Goal: Check status: Check status

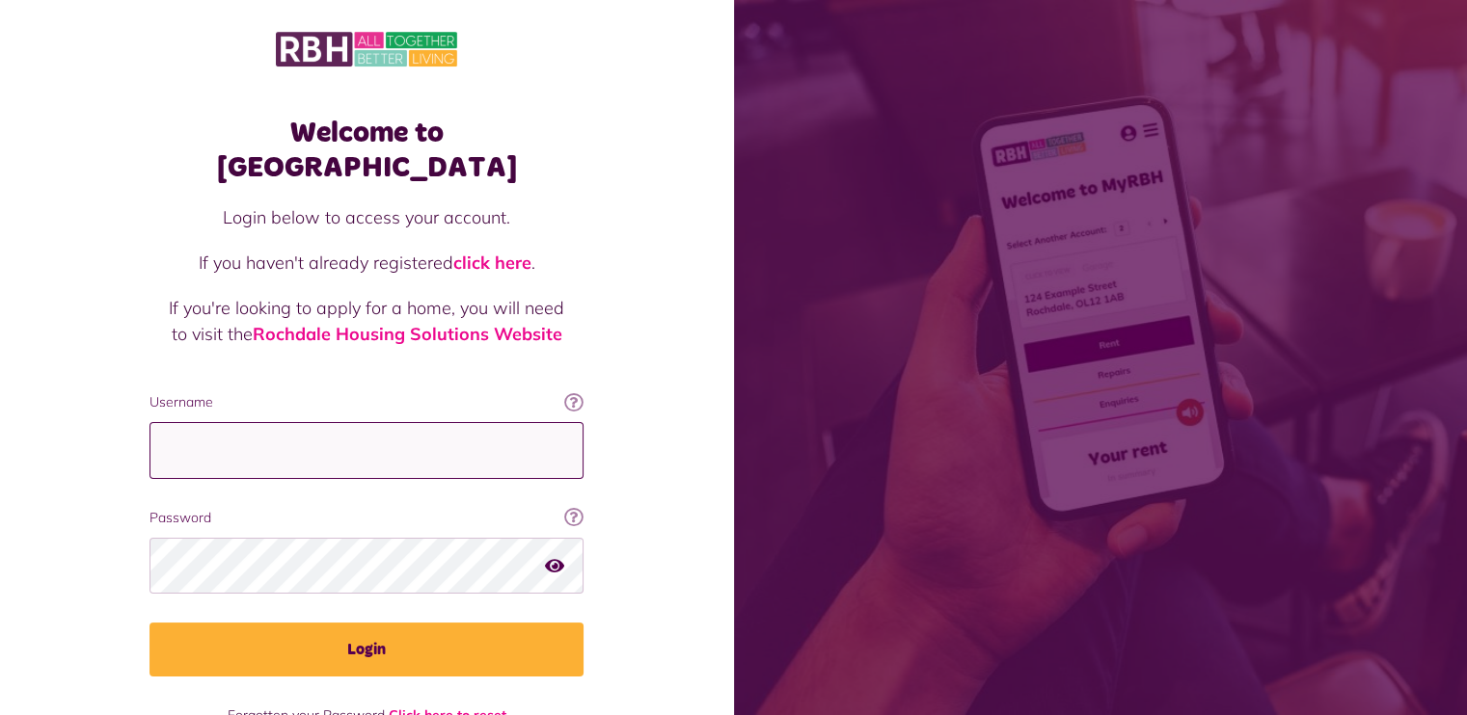
click at [181, 422] on input "Username" at bounding box center [366, 450] width 434 height 57
type input "**********"
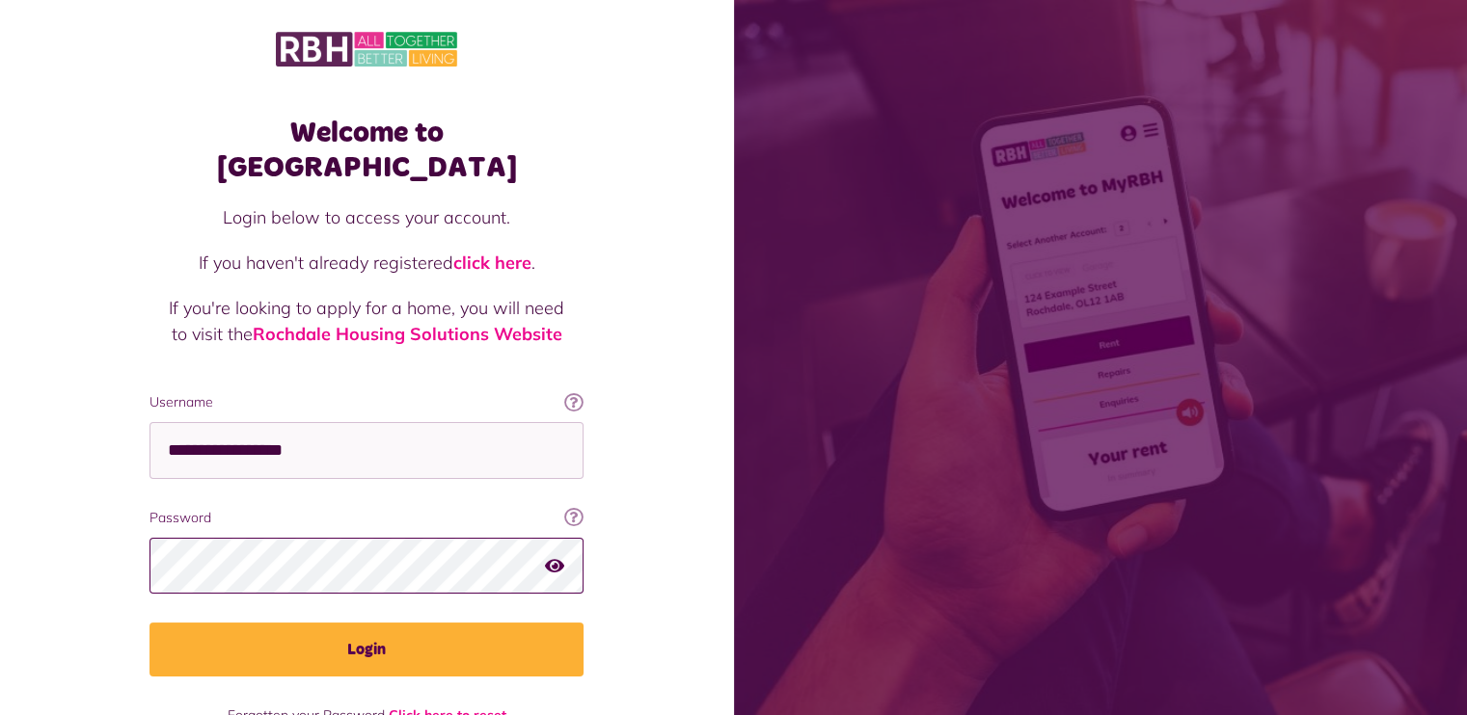
click at [149, 623] on button "Login" at bounding box center [366, 650] width 434 height 54
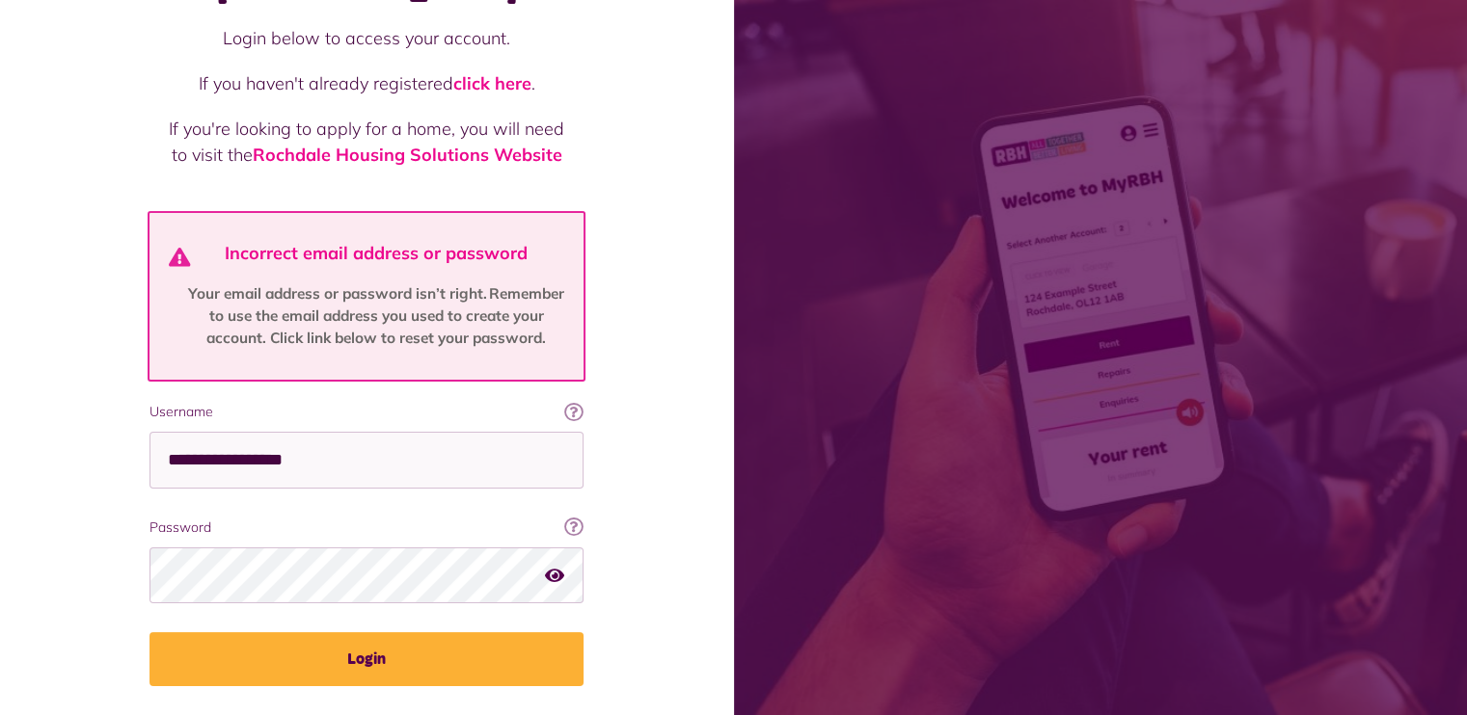
scroll to position [213, 0]
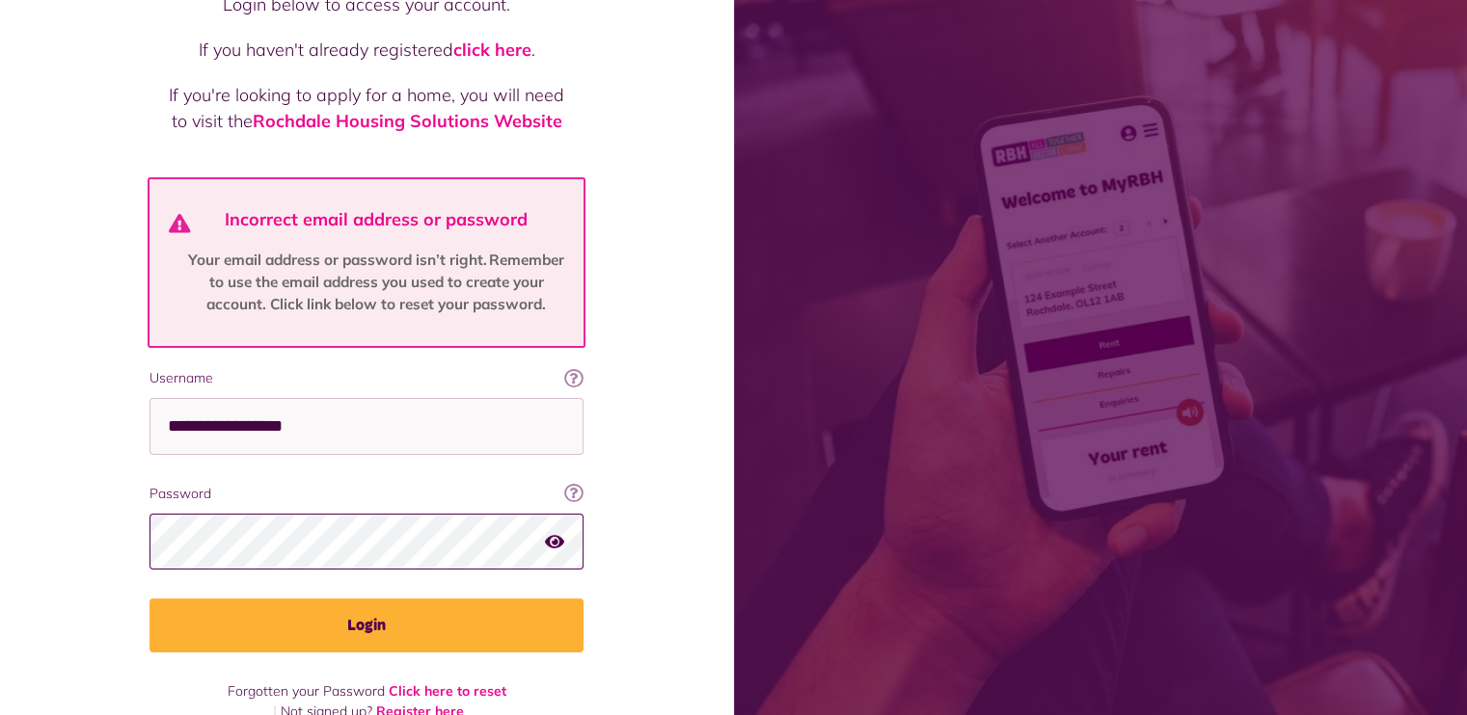
click at [149, 599] on button "Login" at bounding box center [366, 626] width 434 height 54
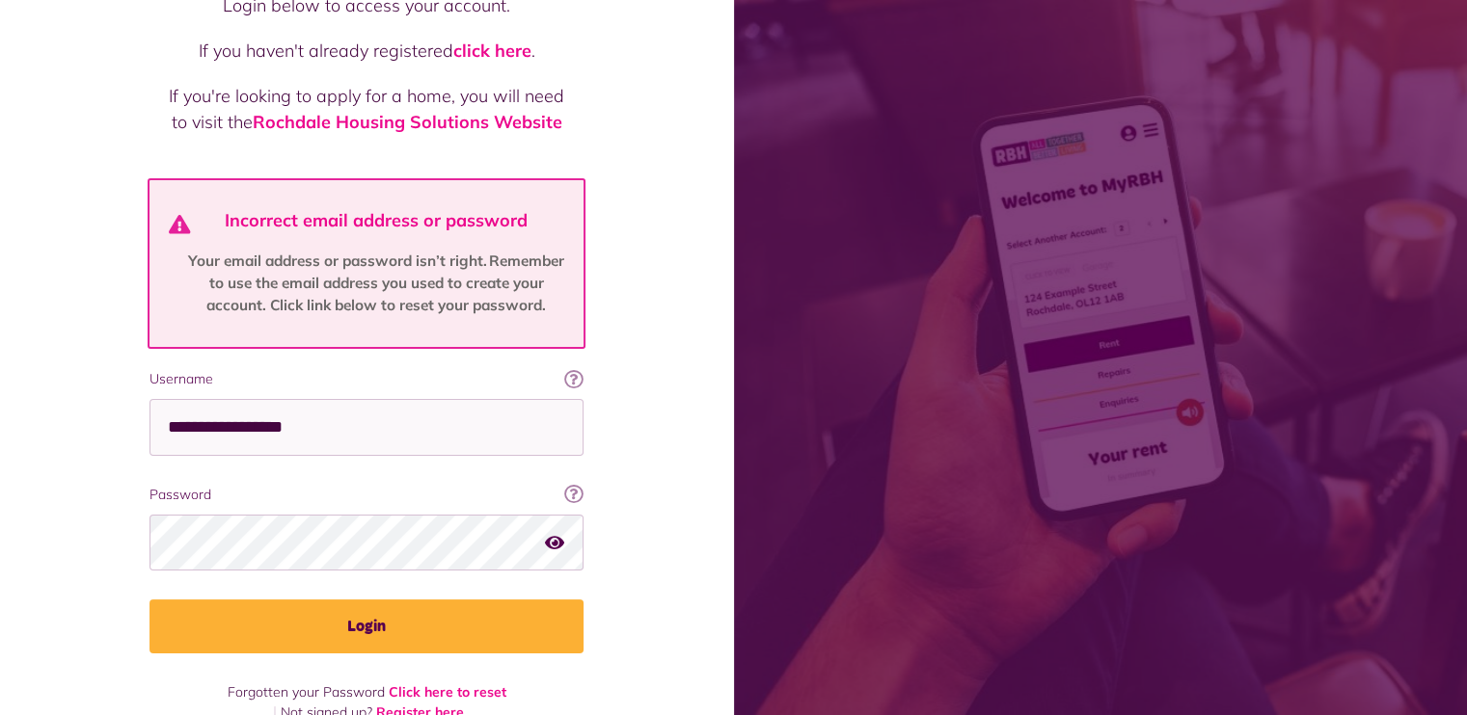
scroll to position [213, 0]
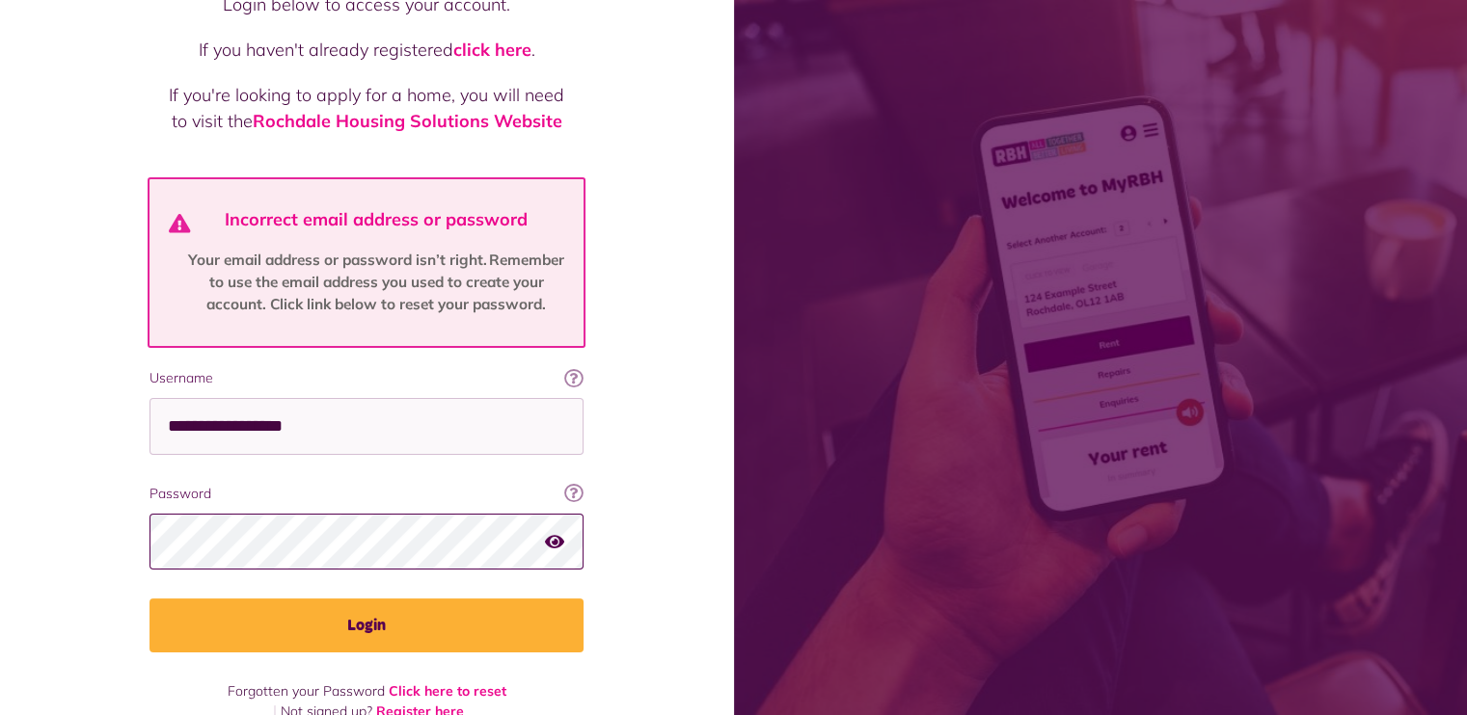
click at [149, 599] on button "Login" at bounding box center [366, 626] width 434 height 54
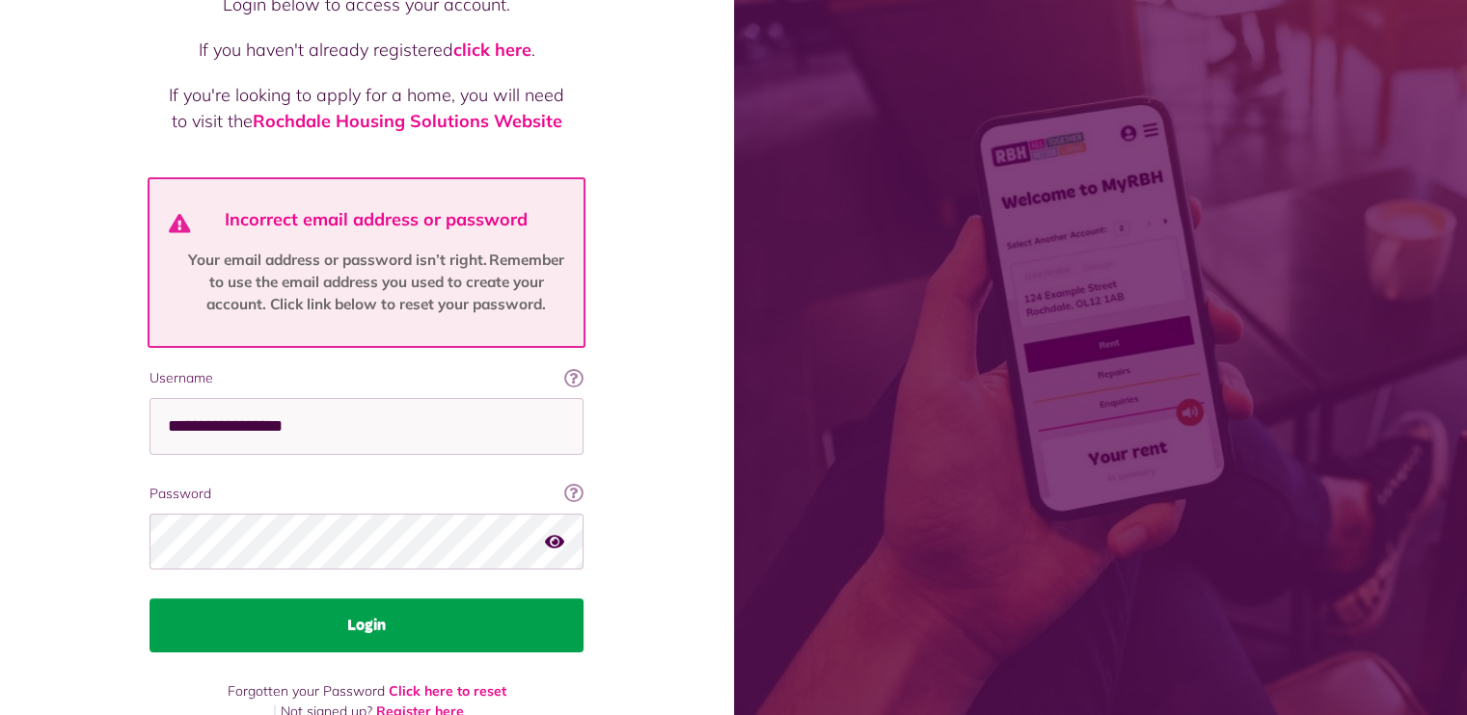
click at [378, 599] on button "Login" at bounding box center [366, 626] width 434 height 54
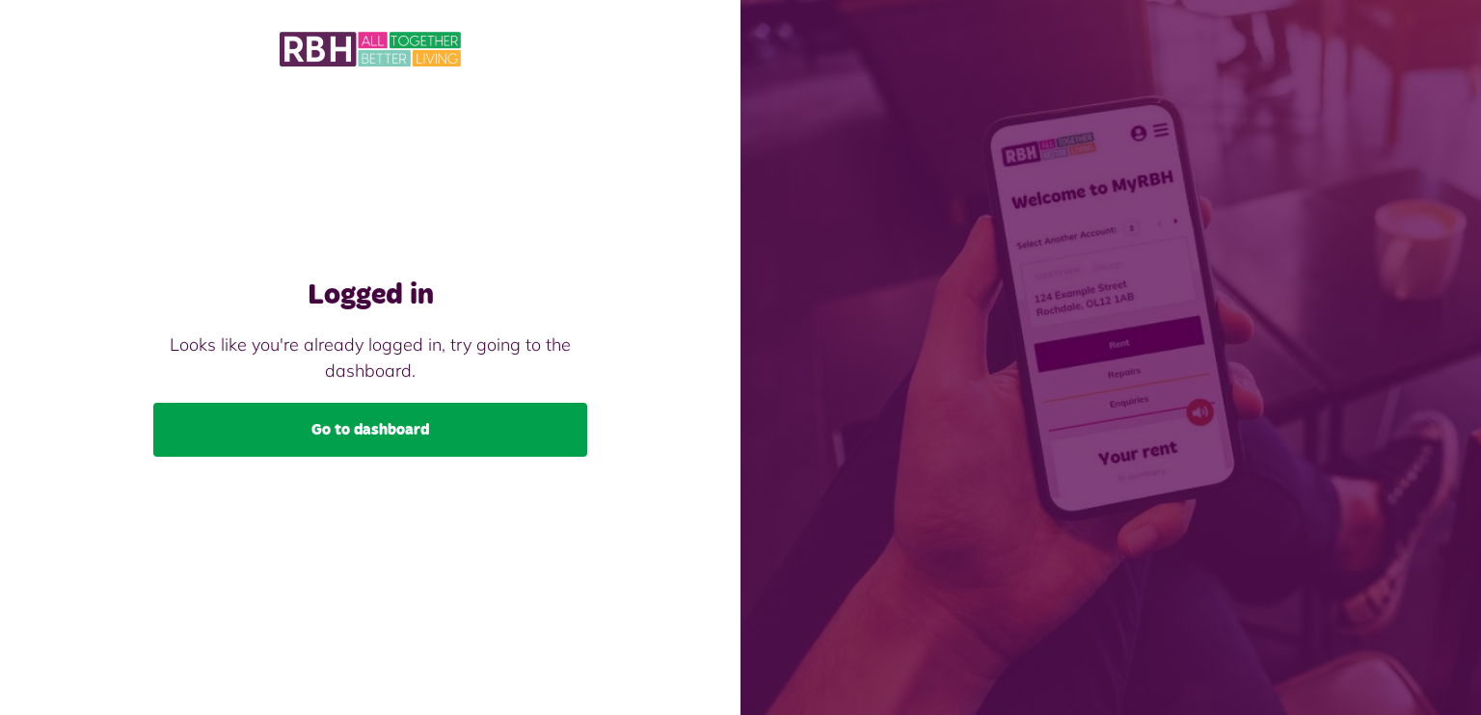
click at [390, 431] on link "Go to dashboard" at bounding box center [370, 430] width 434 height 54
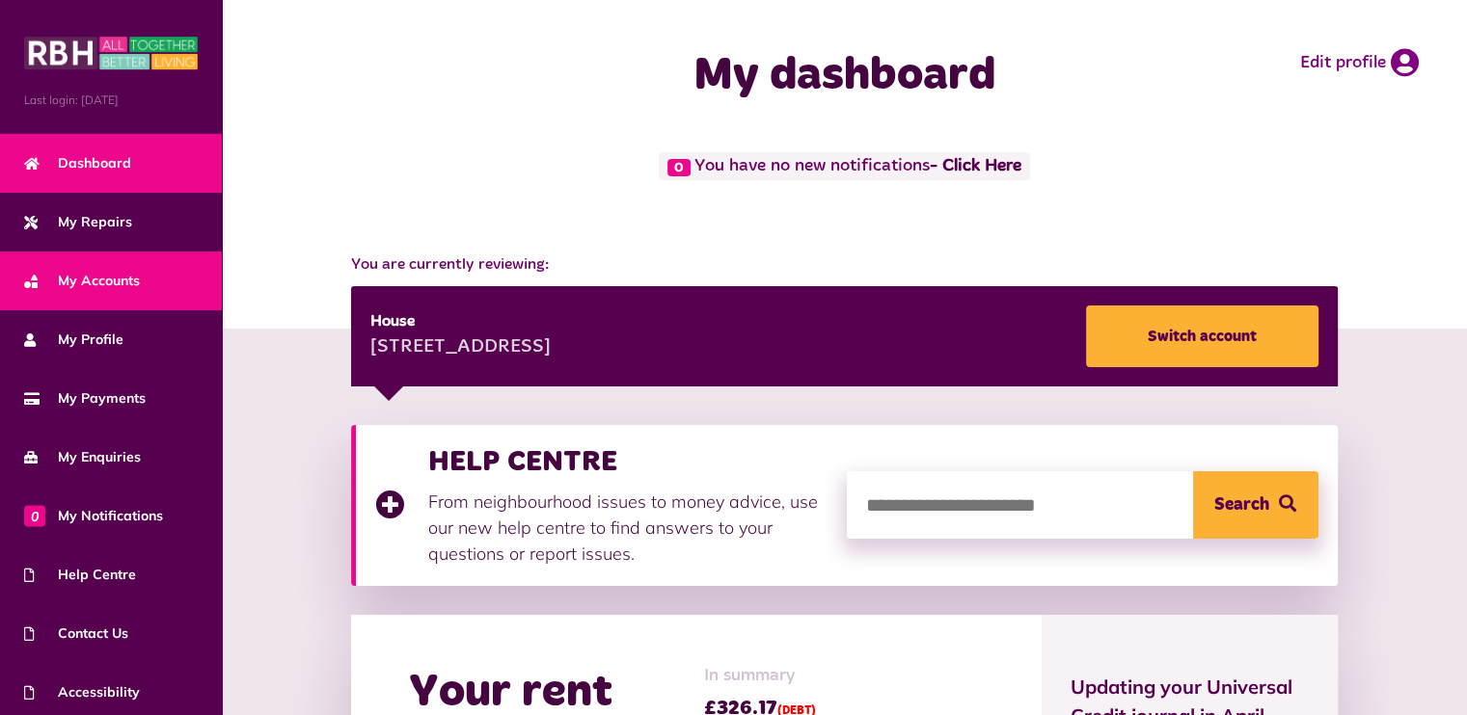
click at [121, 283] on span "My Accounts" at bounding box center [82, 281] width 116 height 20
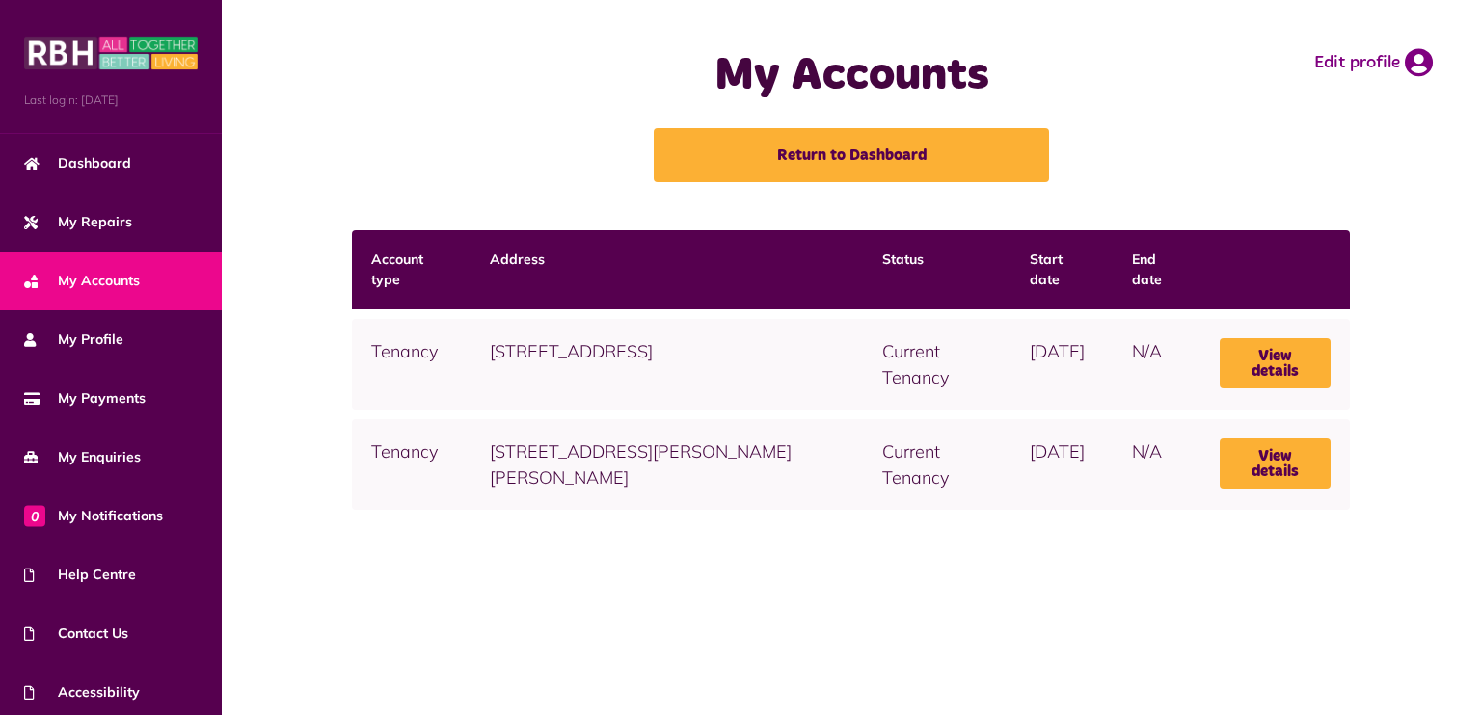
scroll to position [64, 0]
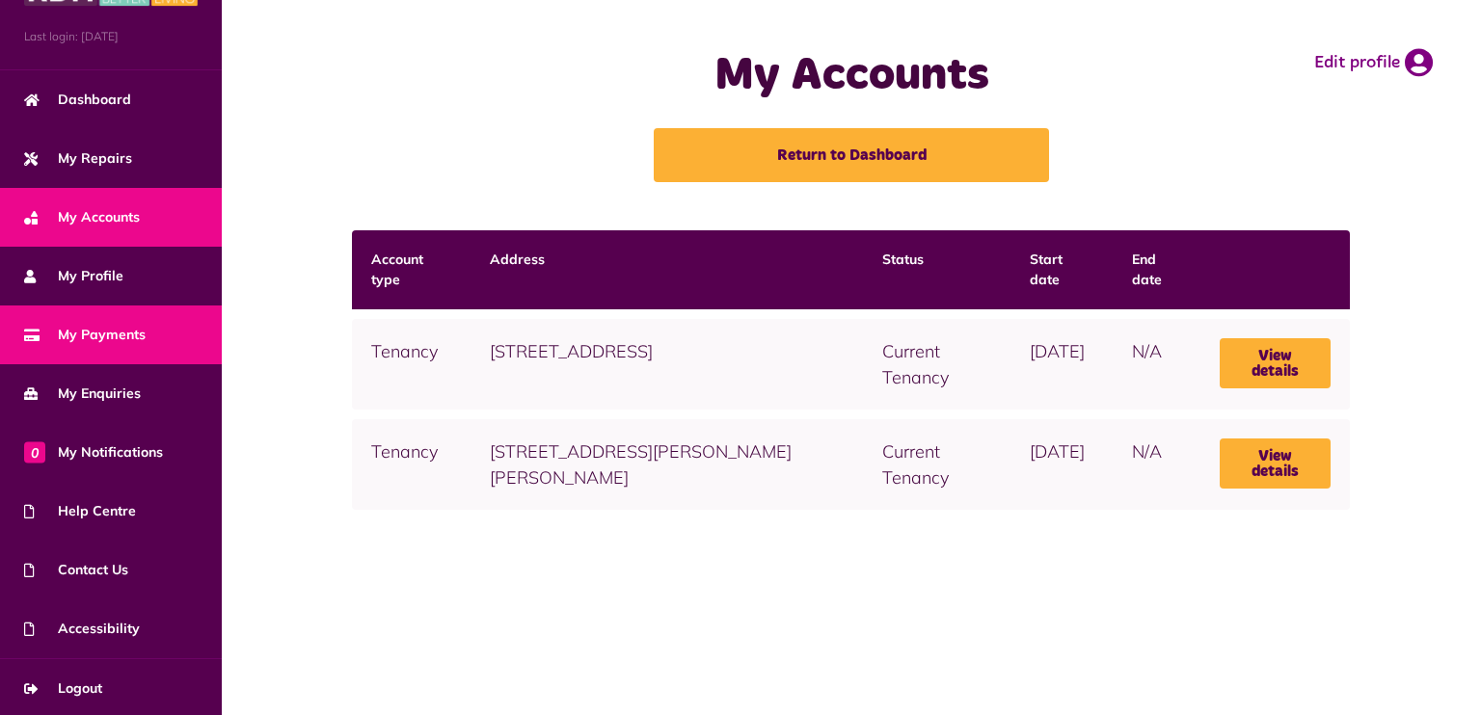
click at [105, 336] on span "My Payments" at bounding box center [84, 335] width 121 height 20
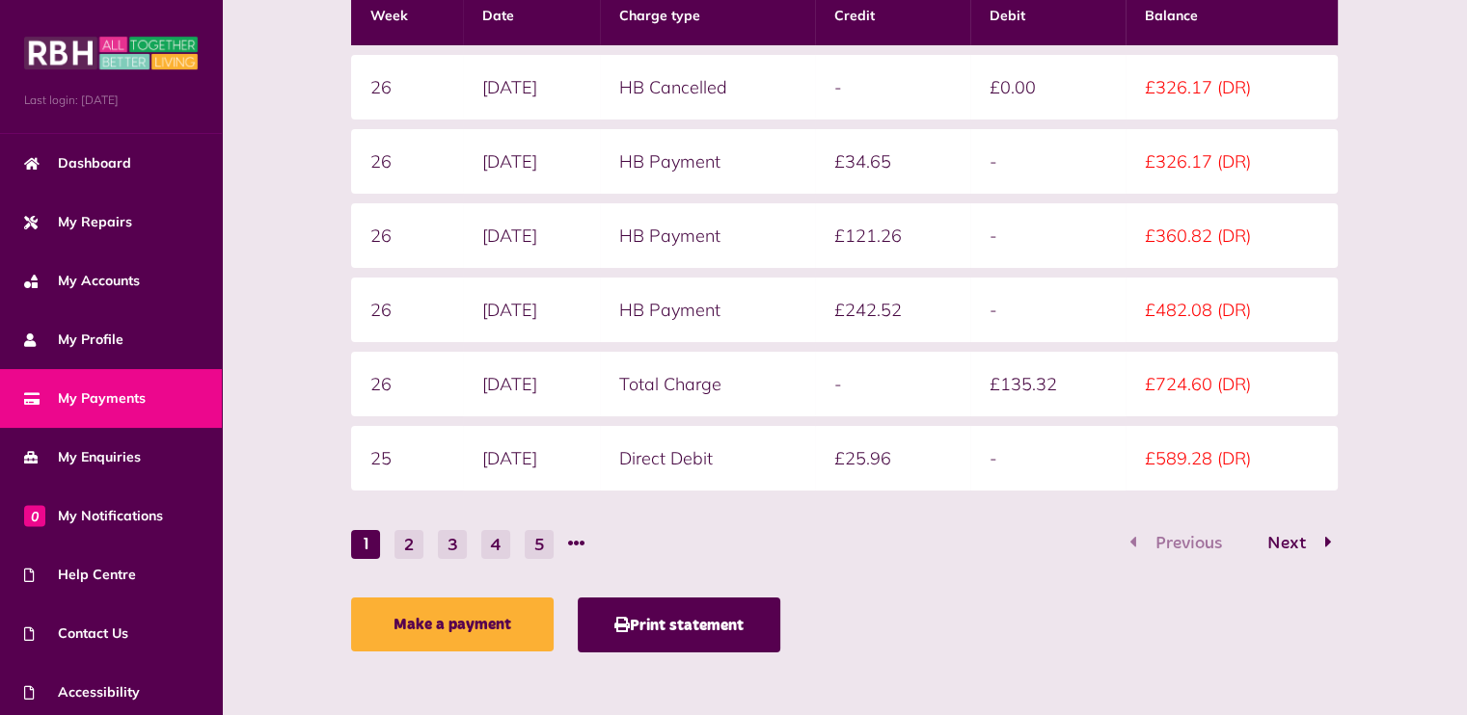
scroll to position [64, 0]
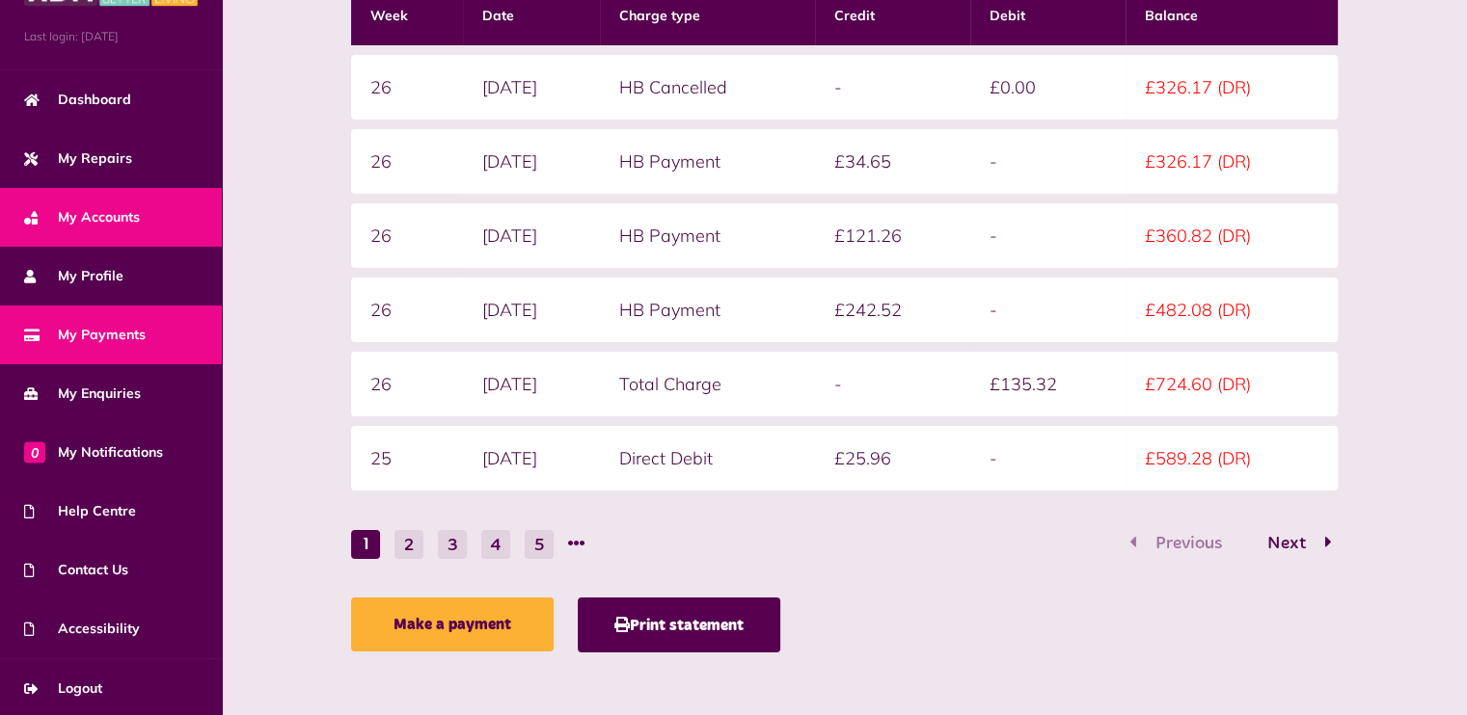
click at [108, 216] on span "My Accounts" at bounding box center [82, 217] width 116 height 20
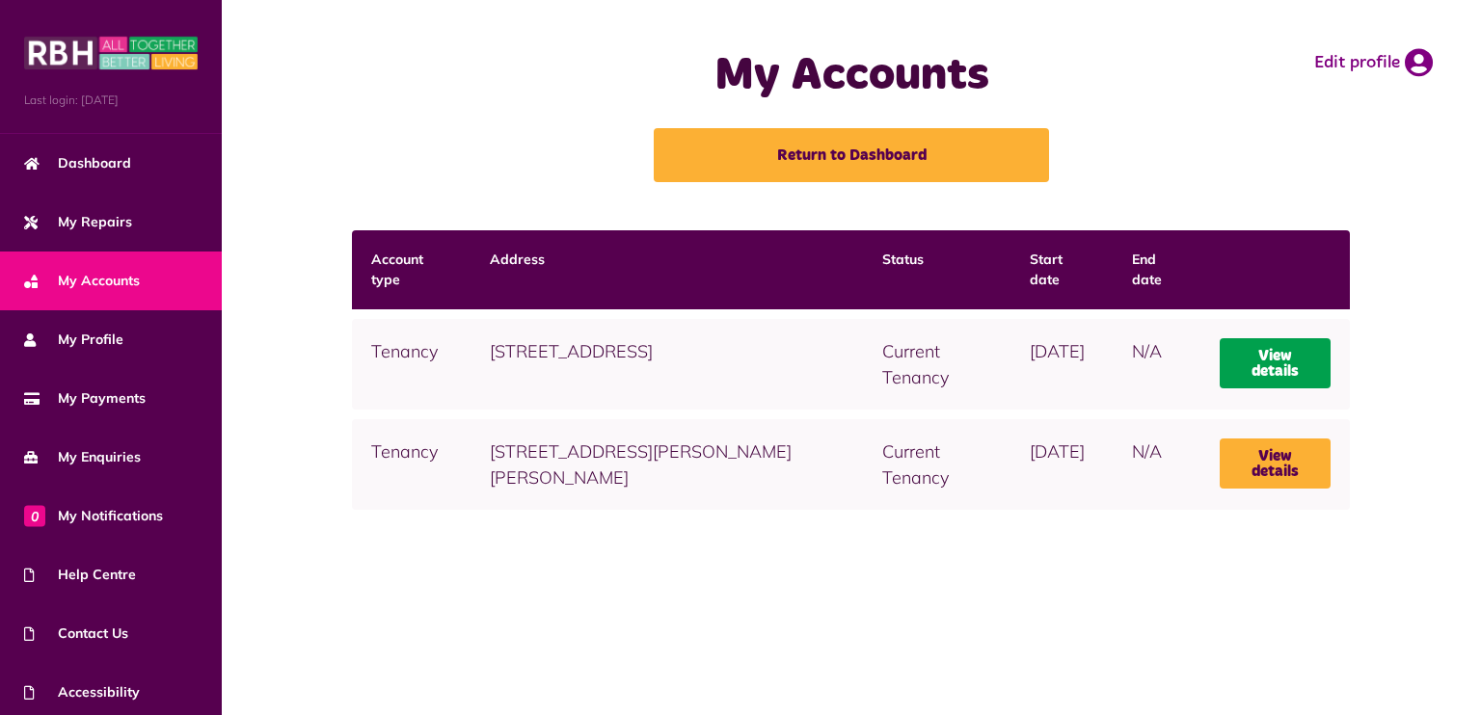
click at [1284, 358] on link "View details" at bounding box center [1276, 363] width 112 height 50
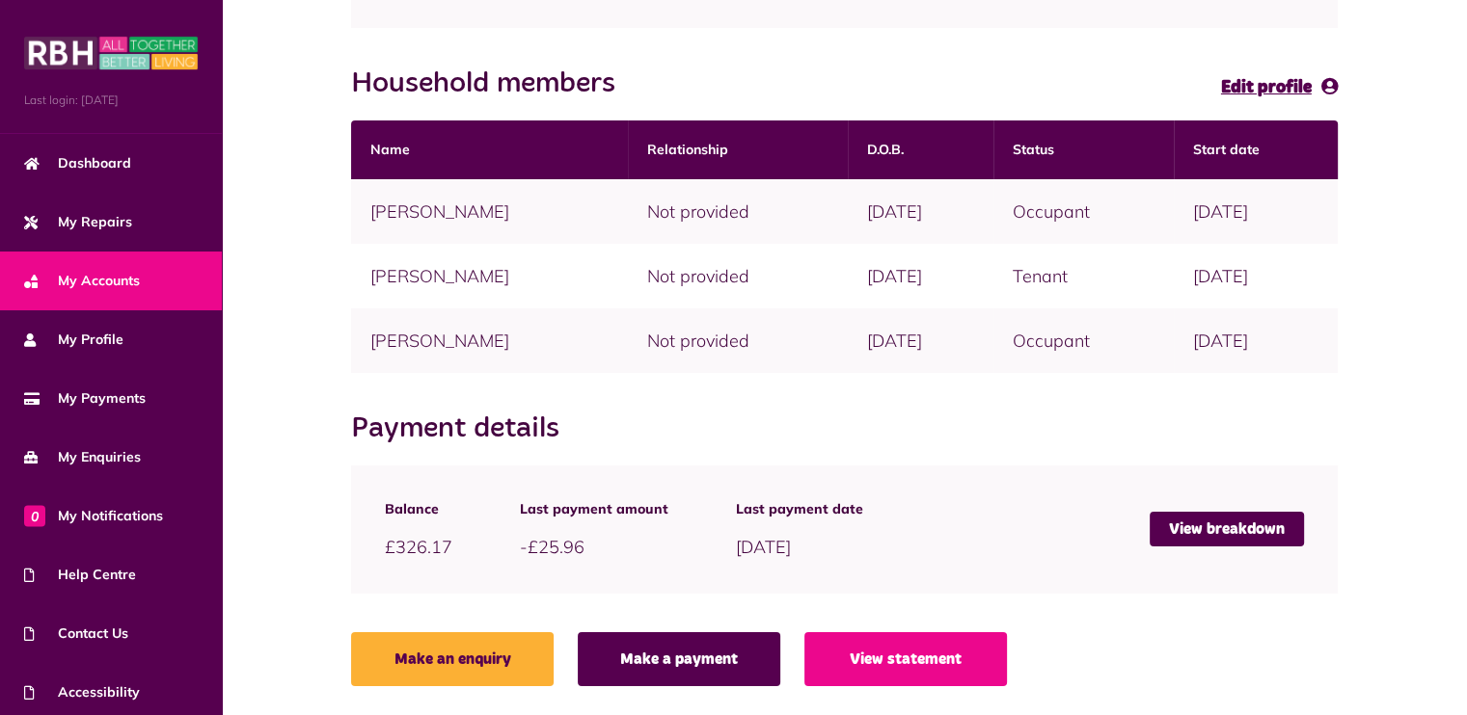
scroll to position [436, 0]
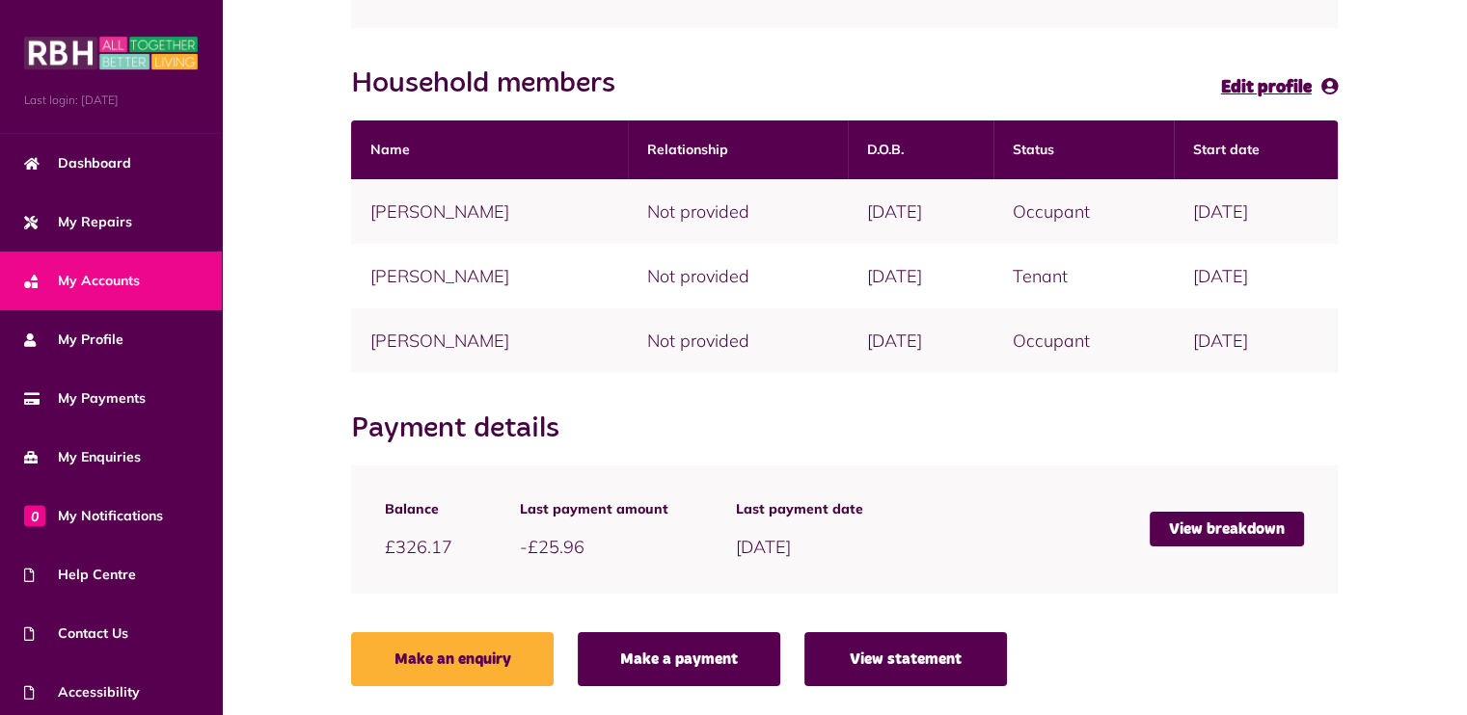
click at [932, 663] on link "View statement" at bounding box center [905, 660] width 202 height 54
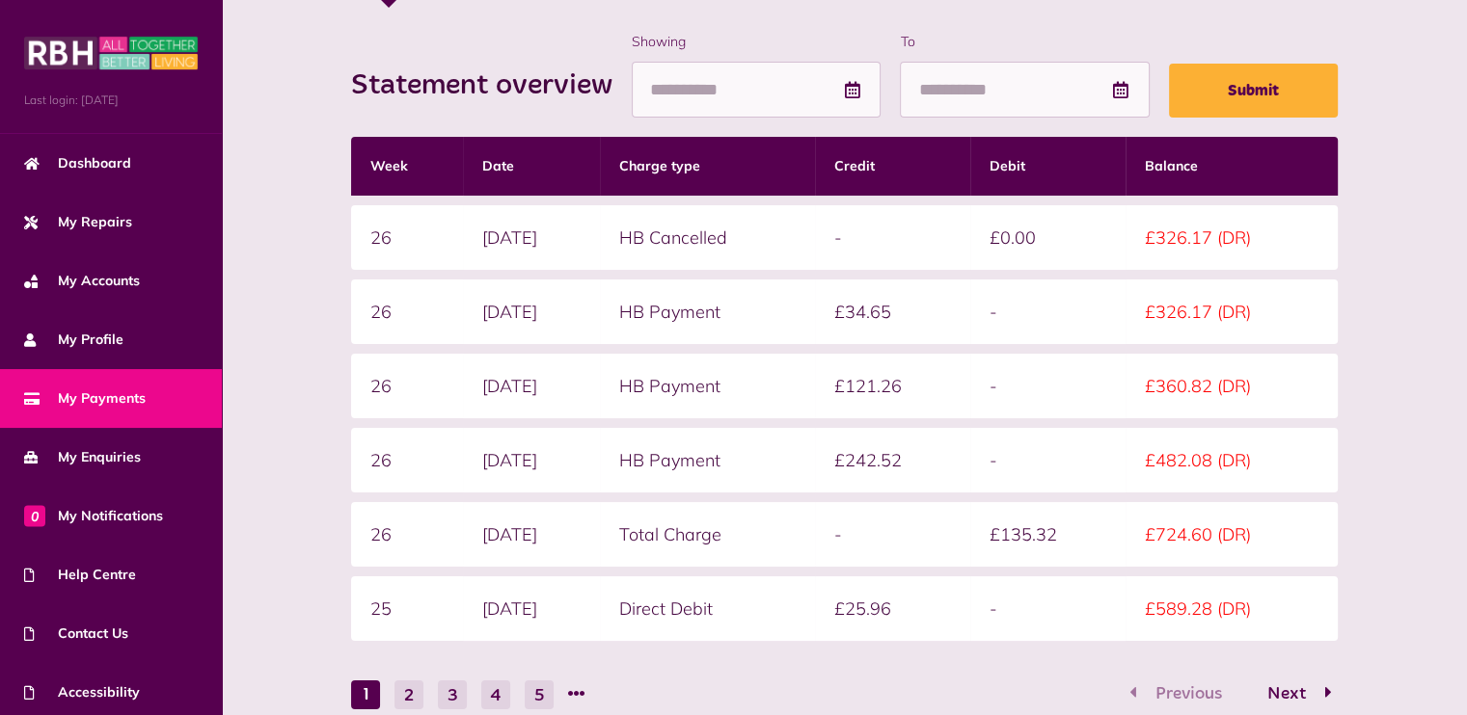
scroll to position [251, 0]
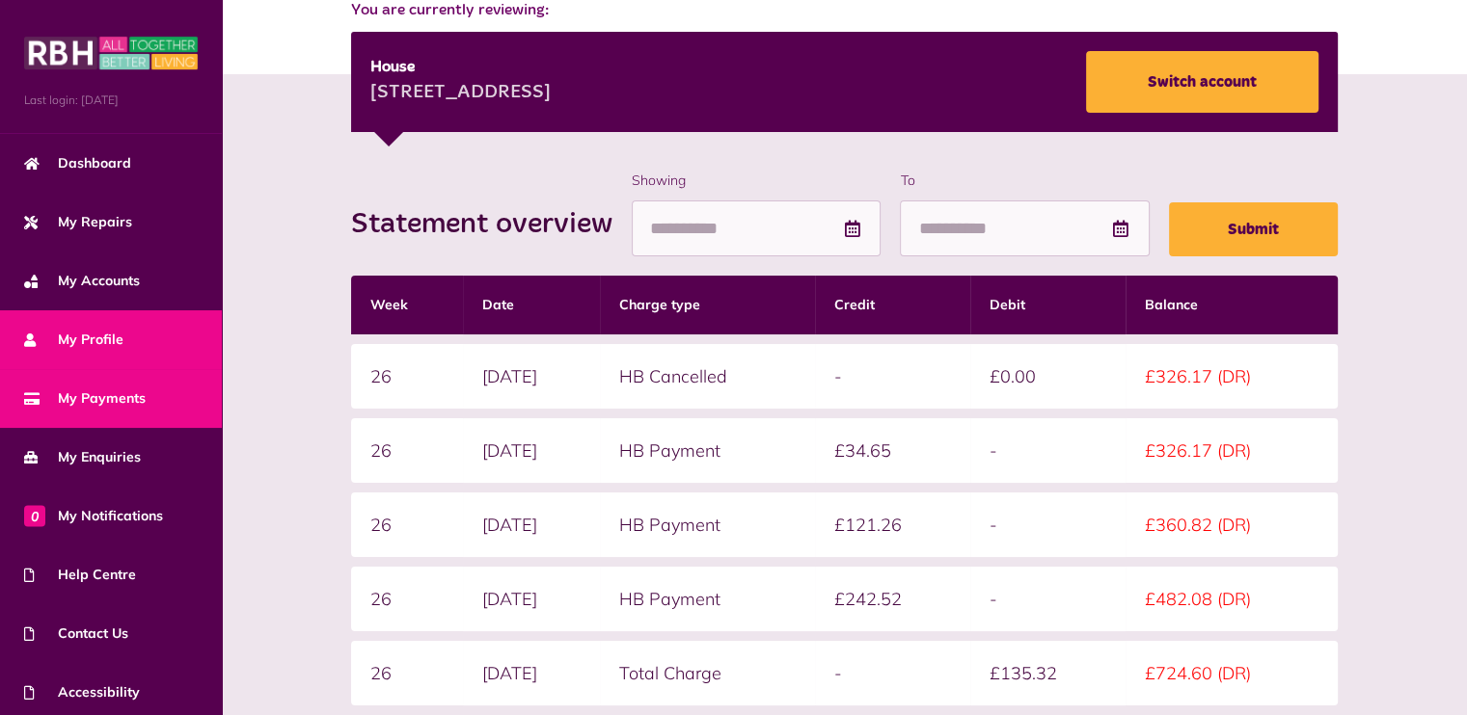
click at [86, 337] on span "My Profile" at bounding box center [73, 340] width 99 height 20
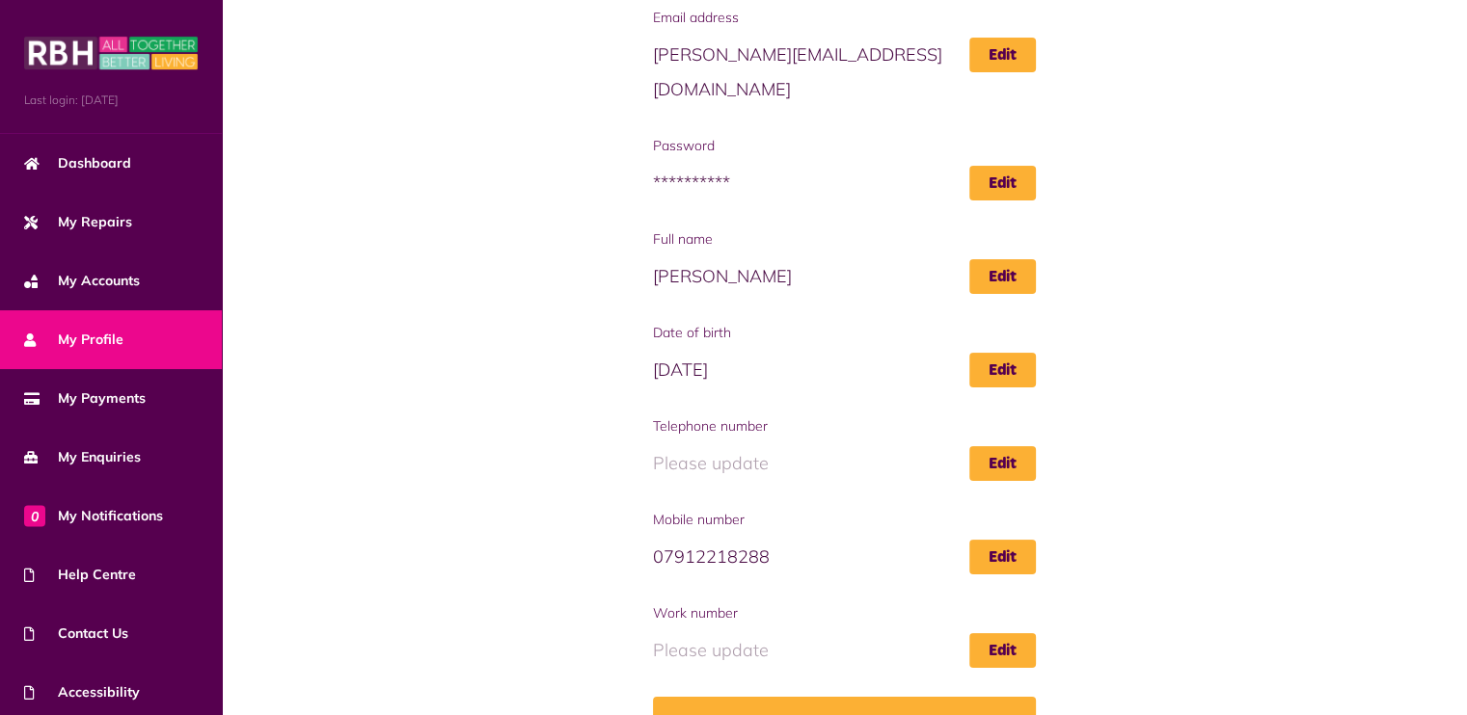
scroll to position [204, 0]
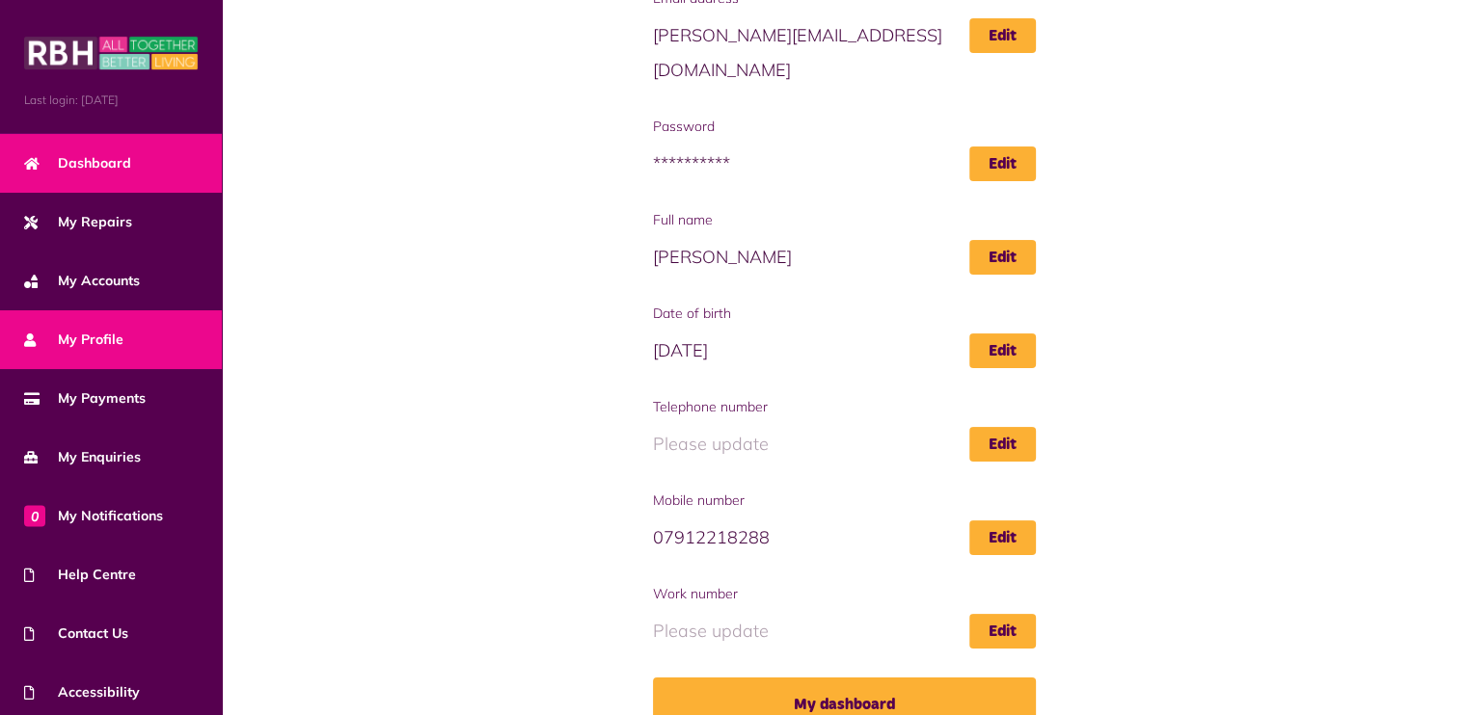
click at [107, 153] on span "Dashboard" at bounding box center [77, 163] width 107 height 20
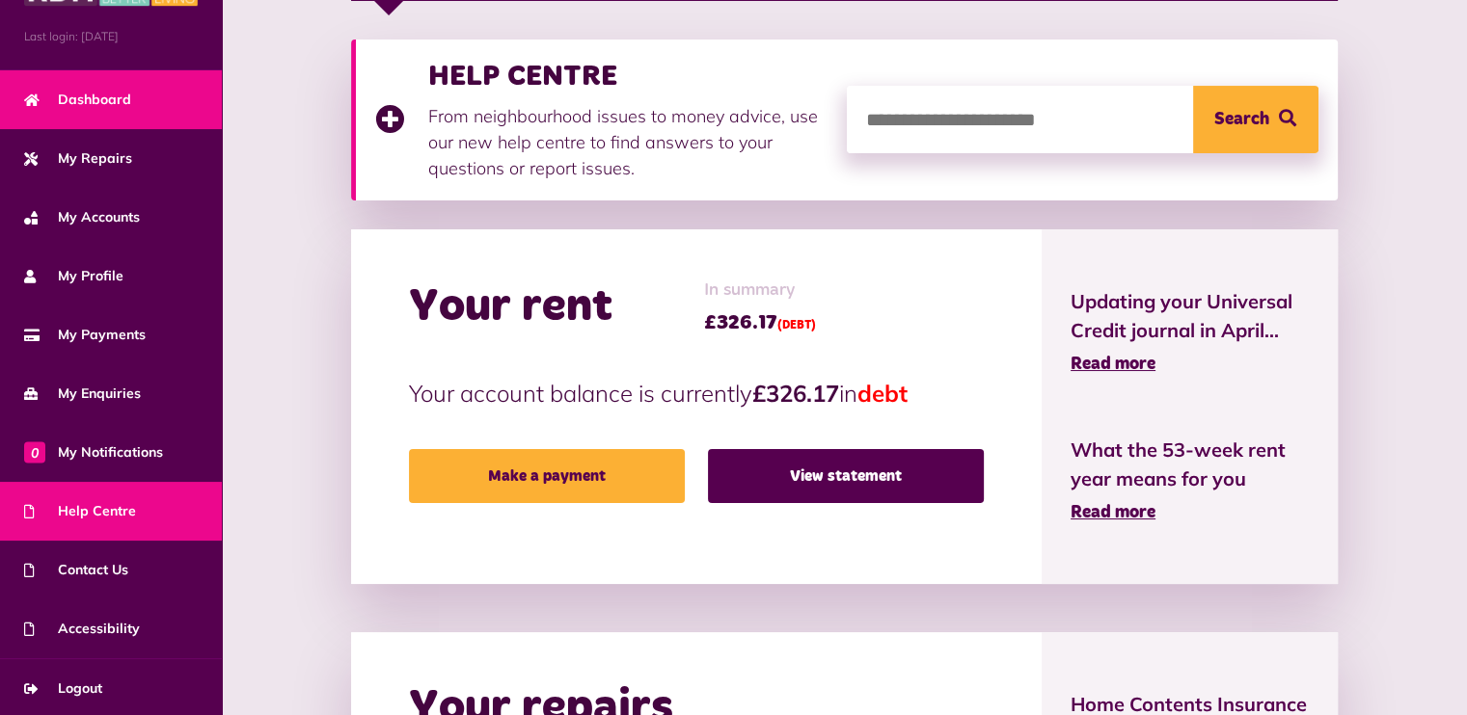
scroll to position [418, 0]
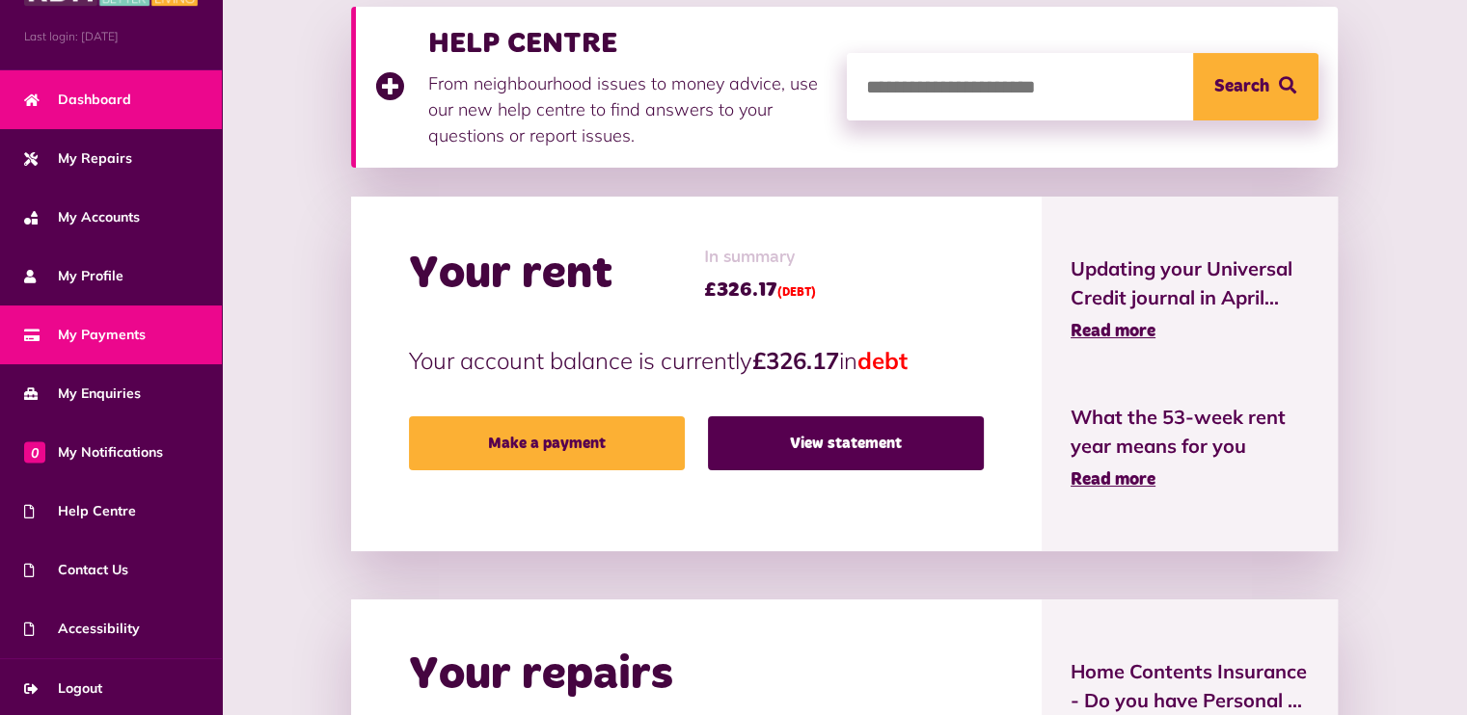
click at [99, 334] on span "My Payments" at bounding box center [84, 335] width 121 height 20
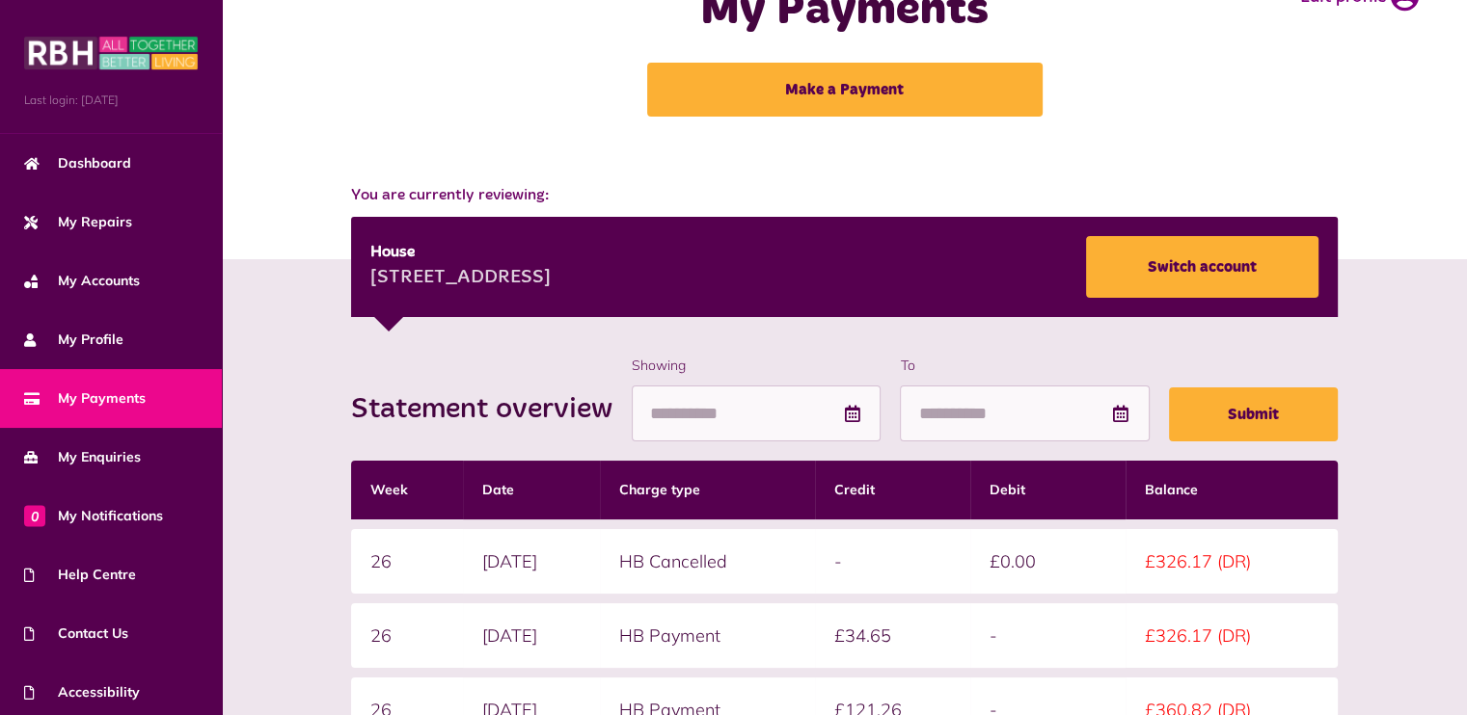
scroll to position [58, 0]
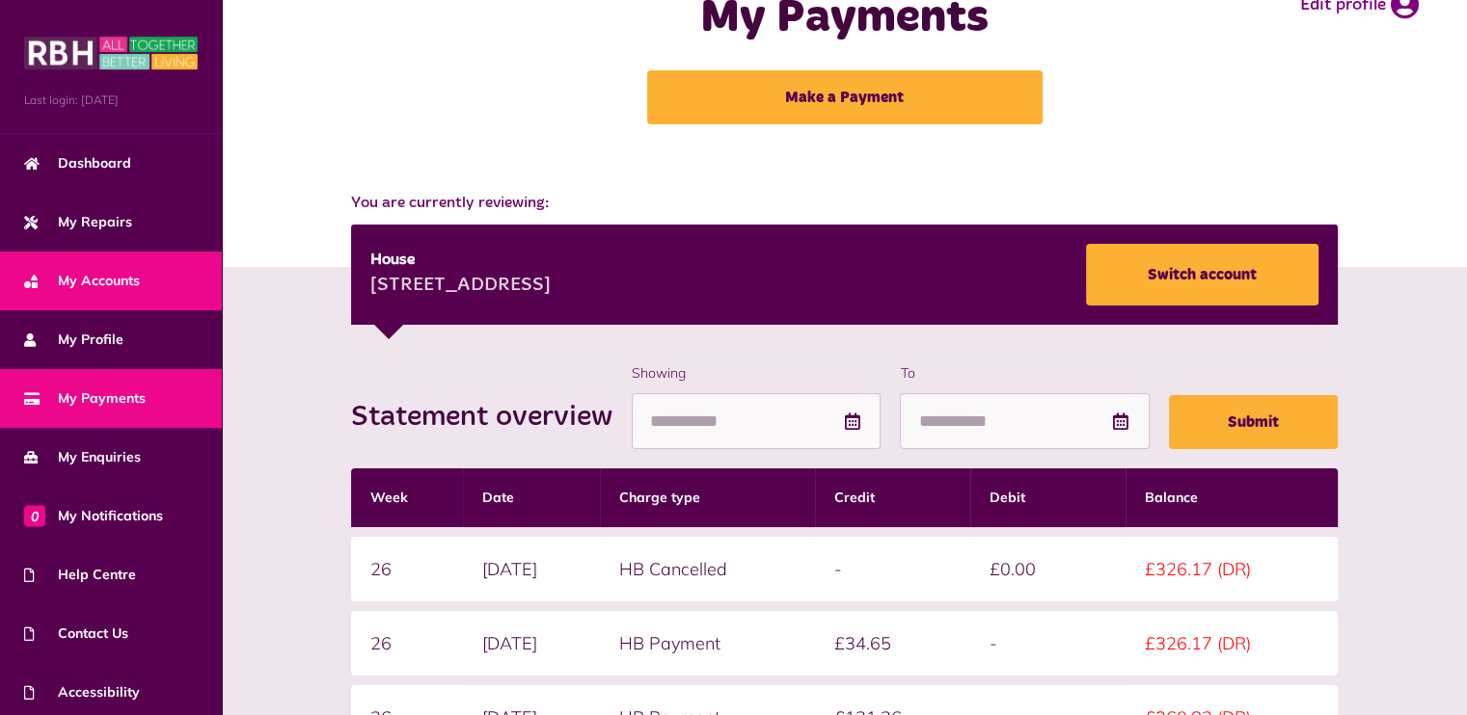
click at [85, 281] on span "My Accounts" at bounding box center [82, 281] width 116 height 20
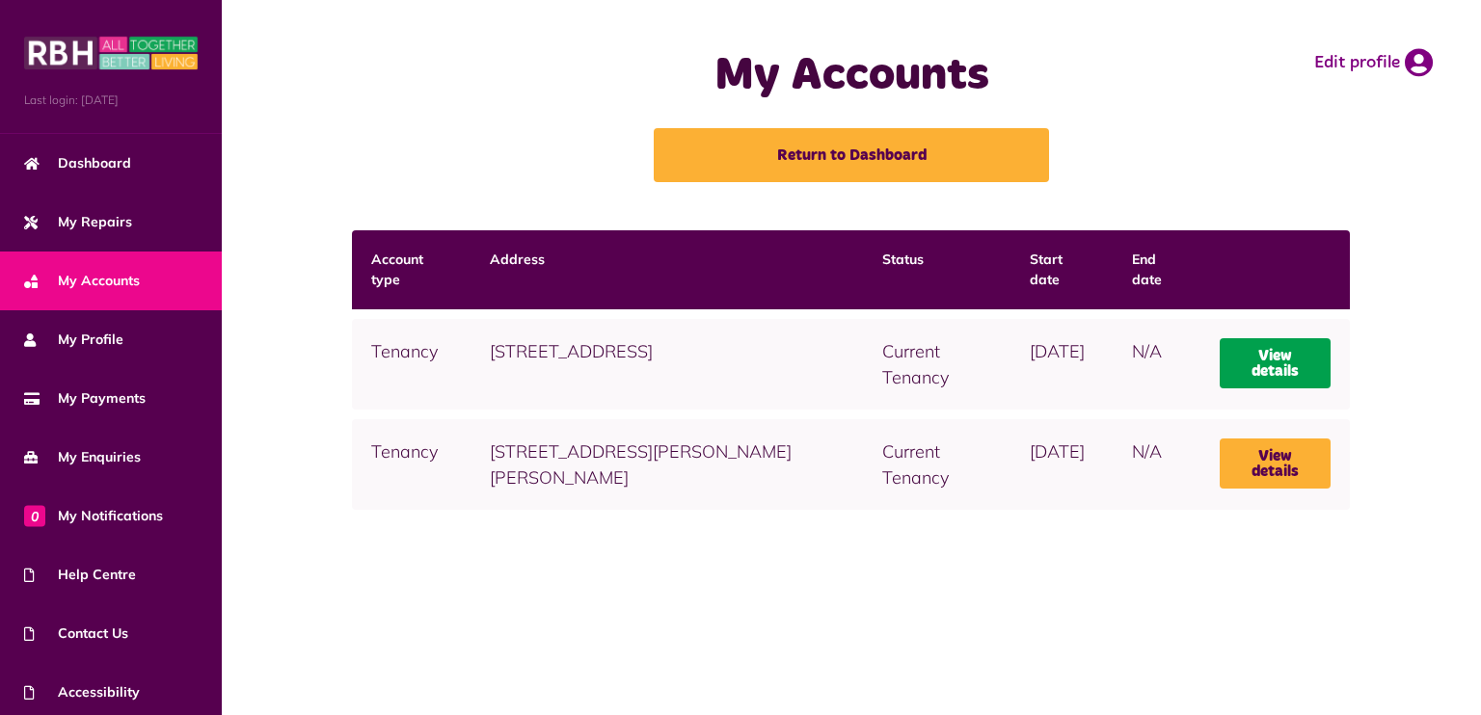
click at [1261, 367] on link "View details" at bounding box center [1276, 363] width 112 height 50
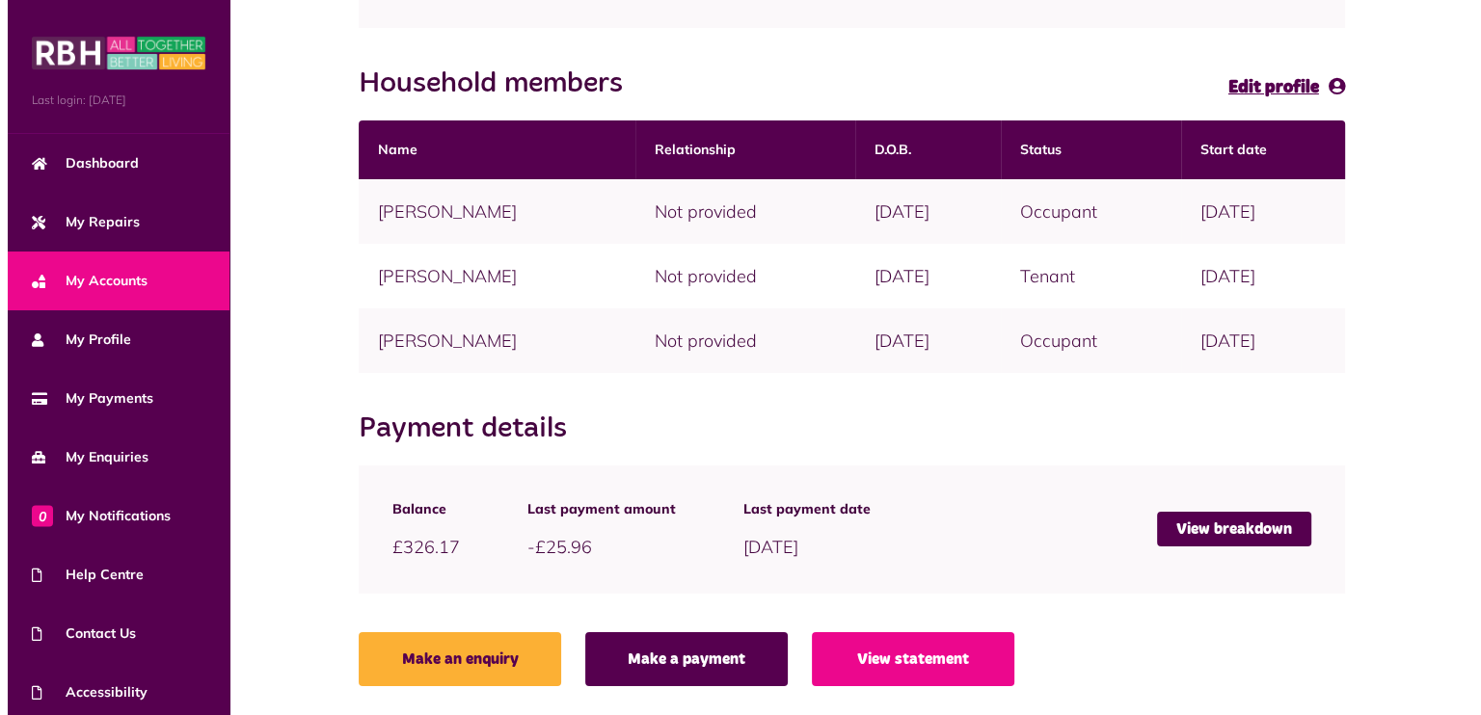
scroll to position [436, 0]
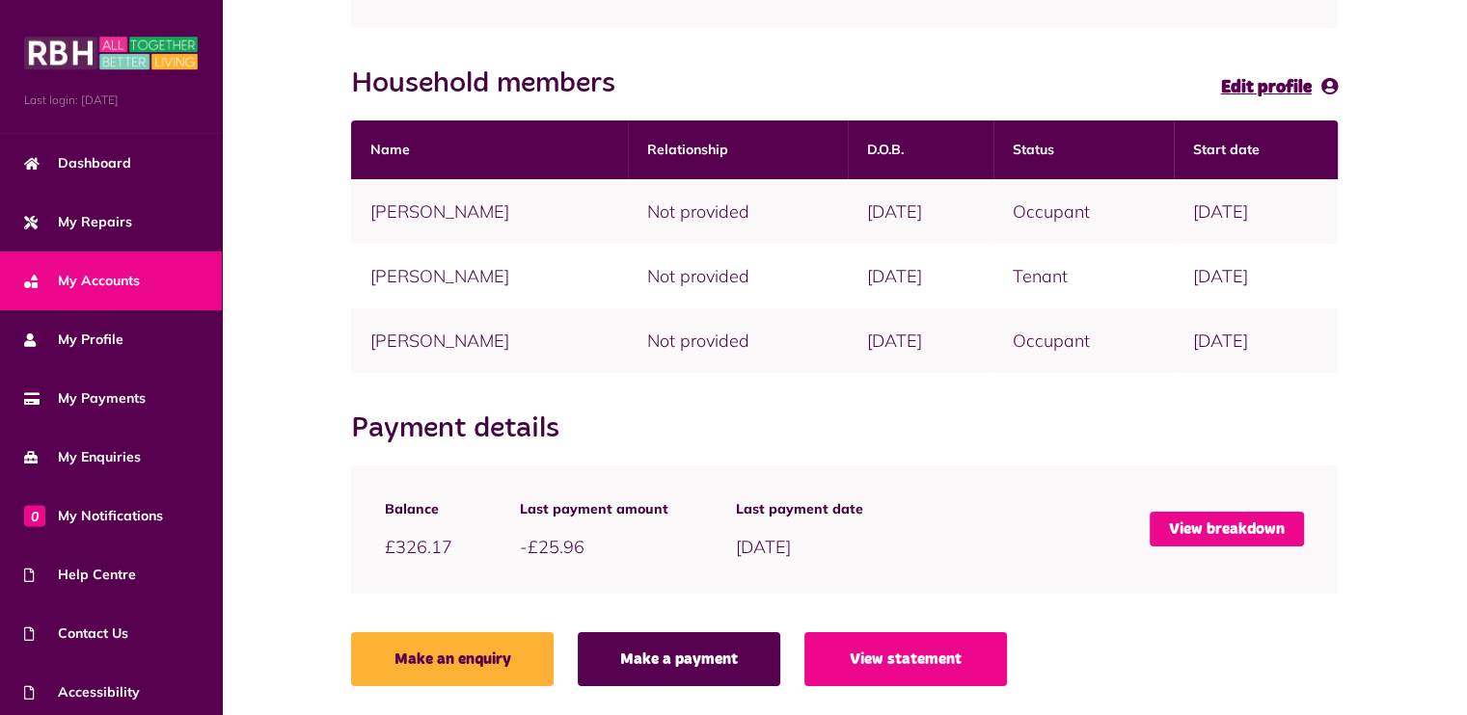
click at [1223, 528] on link "View breakdown" at bounding box center [1226, 529] width 154 height 35
